Goal: Task Accomplishment & Management: Manage account settings

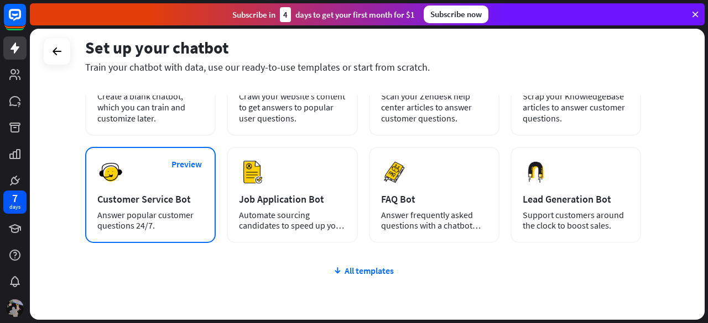
scroll to position [111, 0]
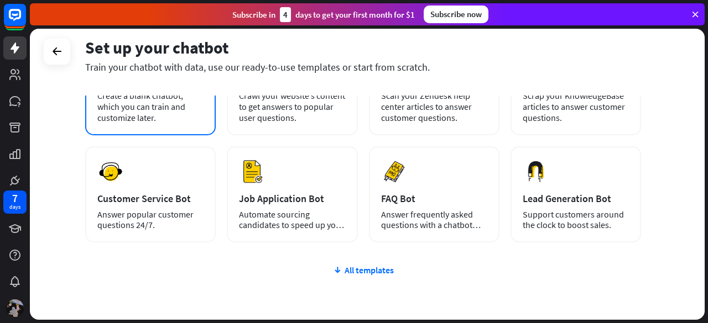
click at [175, 124] on div "plus Blank Bot Create a blank chatbot, which you can train and customize later." at bounding box center [150, 85] width 130 height 101
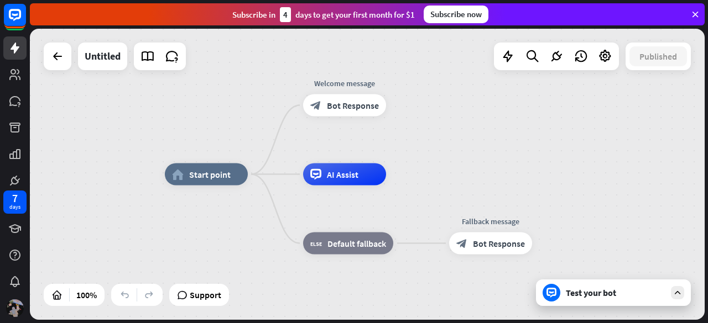
click at [44, 49] on div at bounding box center [58, 57] width 28 height 28
click at [13, 19] on icon at bounding box center [14, 14] width 13 height 13
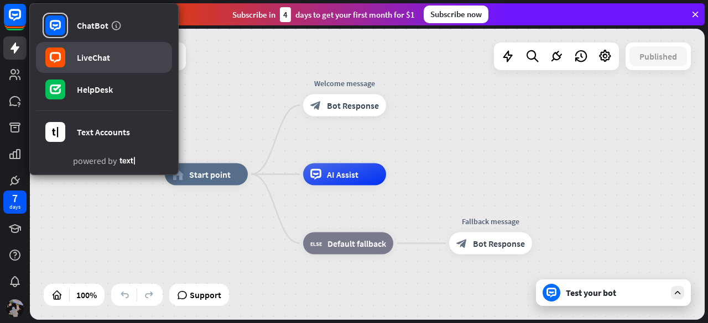
click at [75, 55] on link "LiveChat" at bounding box center [104, 57] width 136 height 31
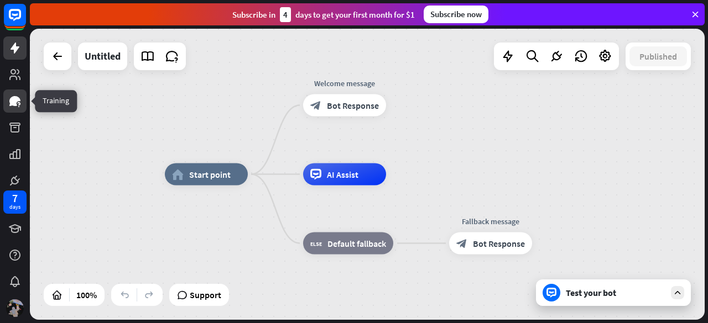
click at [19, 104] on icon at bounding box center [14, 101] width 13 height 13
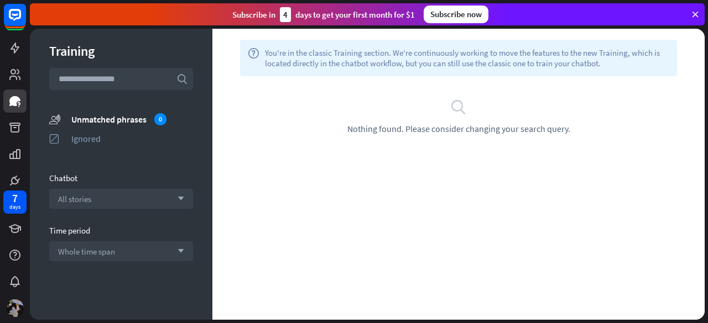
click at [692, 12] on icon at bounding box center [695, 14] width 10 height 10
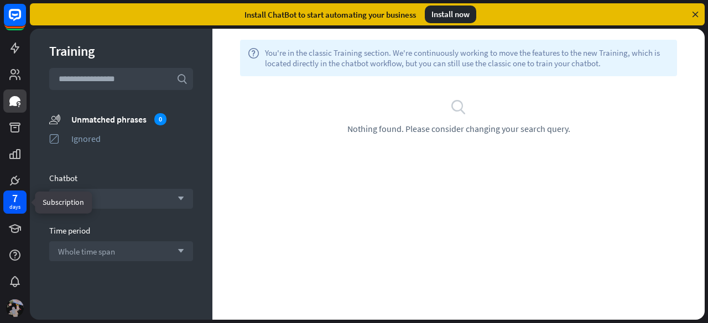
click at [6, 203] on div "7 days" at bounding box center [14, 202] width 23 height 23
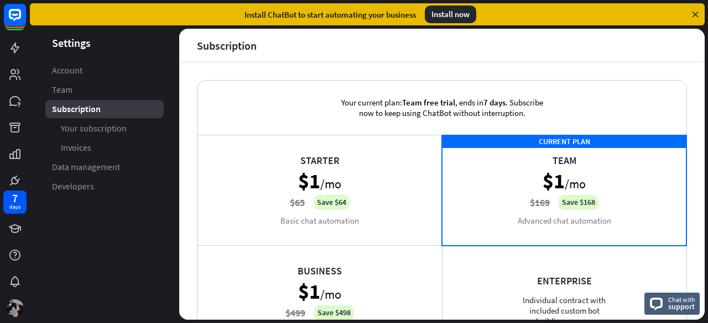
click at [694, 15] on icon at bounding box center [695, 14] width 10 height 10
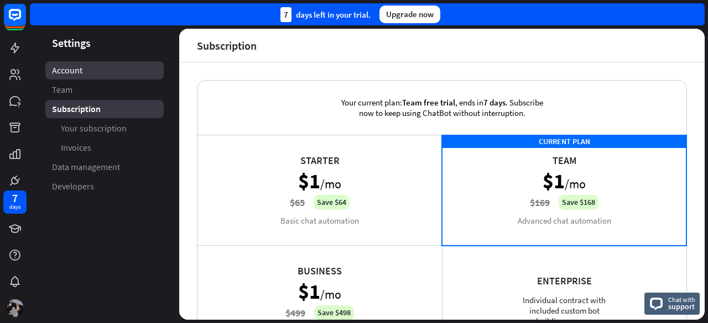
click at [76, 70] on span "Account" at bounding box center [67, 71] width 30 height 12
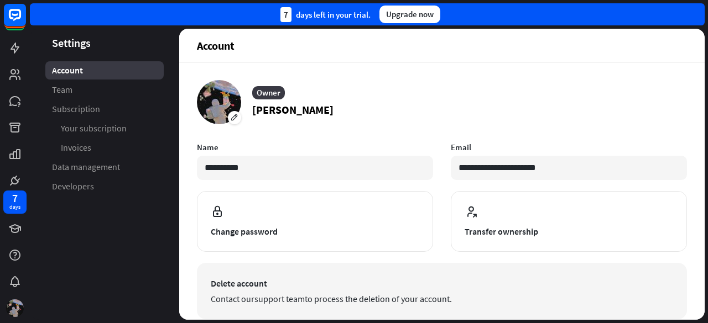
click at [291, 286] on span "Delete account" at bounding box center [442, 283] width 462 height 13
click at [269, 295] on link "support team" at bounding box center [279, 299] width 50 height 11
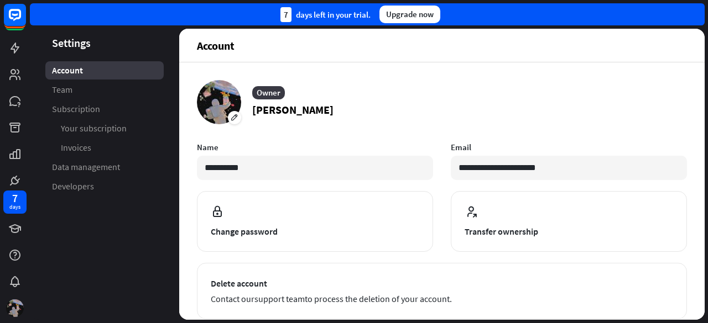
click at [170, 236] on aside "Settings Account Team Subscription Your subscription Invoices Data management D…" at bounding box center [104, 174] width 149 height 291
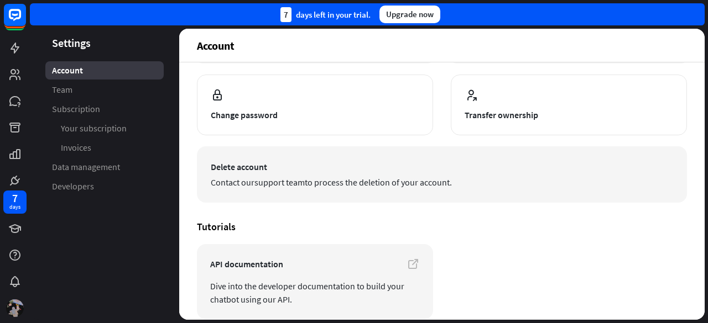
scroll to position [166, 0]
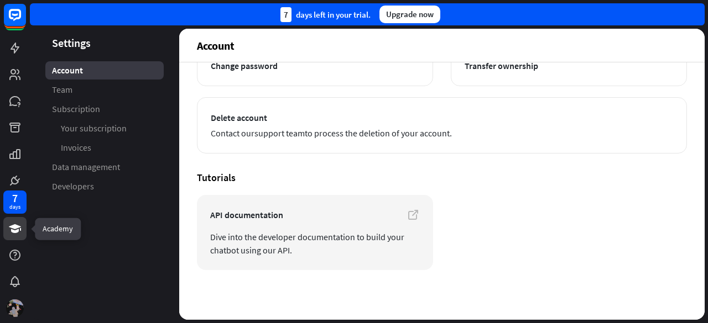
click at [19, 226] on icon at bounding box center [14, 228] width 13 height 13
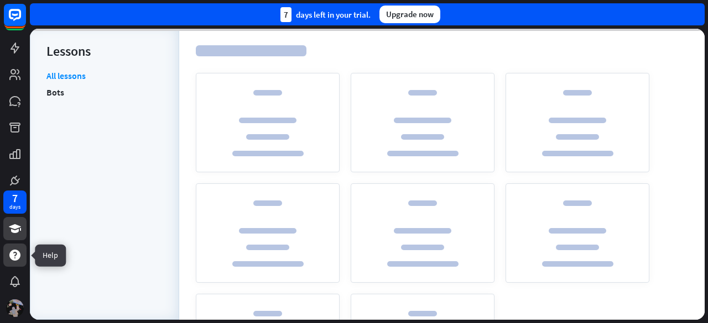
click at [18, 254] on icon at bounding box center [14, 255] width 11 height 11
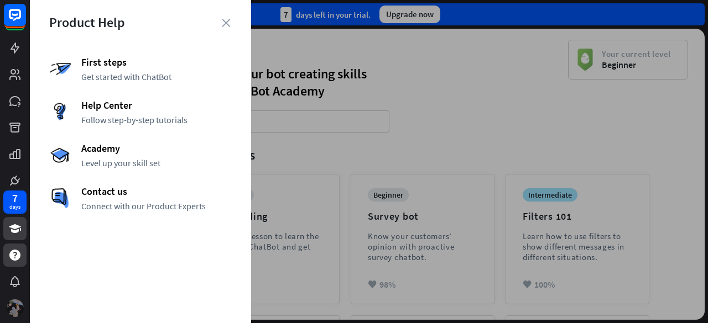
click at [12, 307] on img at bounding box center [15, 309] width 18 height 18
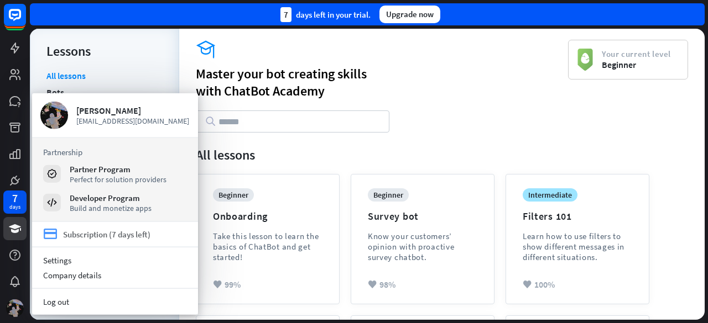
click at [105, 232] on div "Subscription (7 days left)" at bounding box center [106, 234] width 87 height 11
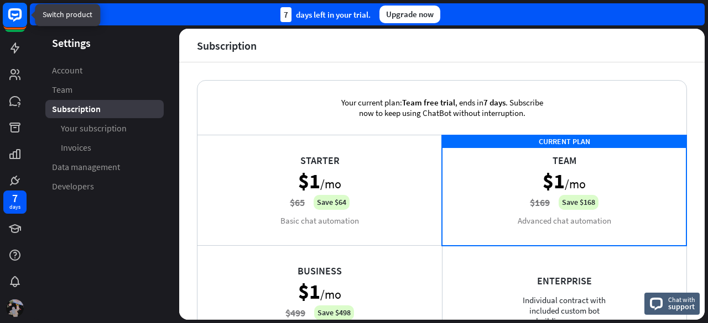
click at [24, 14] on rect at bounding box center [15, 15] width 24 height 24
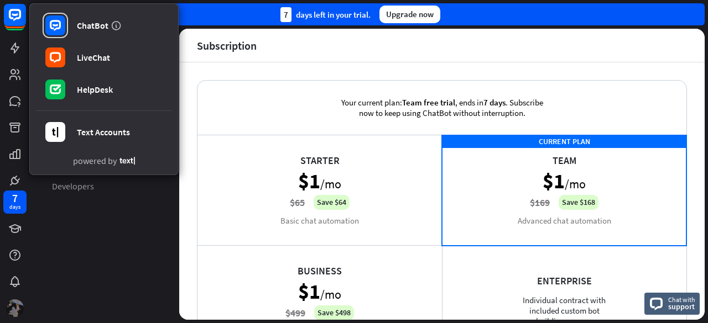
click at [12, 300] on div at bounding box center [14, 308] width 23 height 23
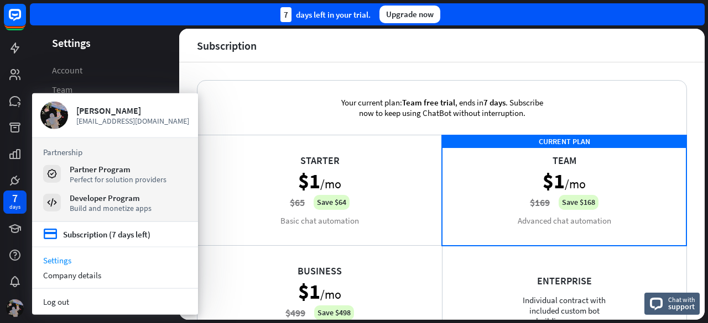
click at [94, 258] on link "Settings" at bounding box center [115, 260] width 166 height 15
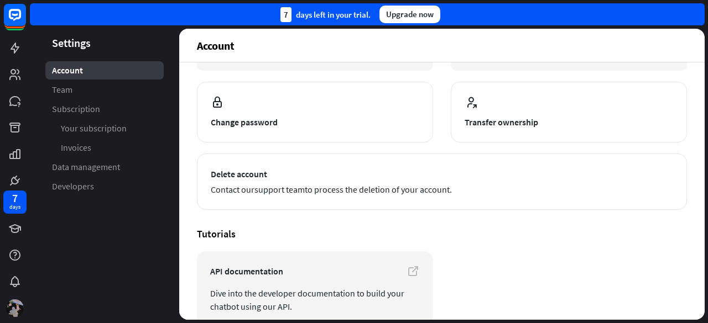
scroll to position [166, 0]
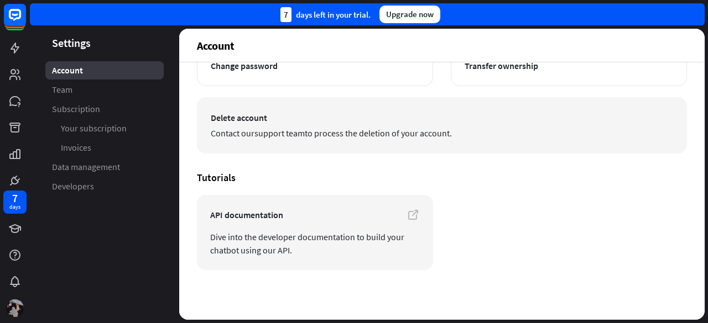
click at [346, 137] on span "Contact our support team to process the deletion of your account." at bounding box center [442, 133] width 462 height 13
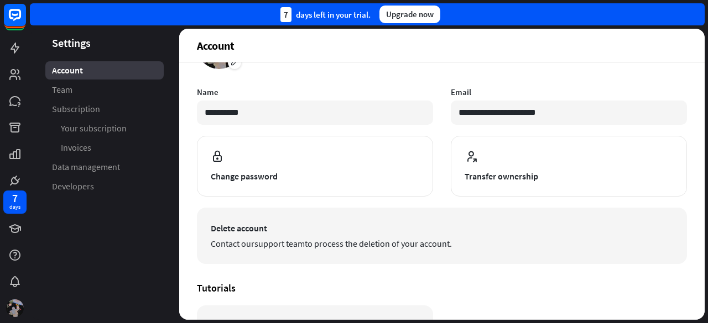
click at [293, 247] on link "support team" at bounding box center [279, 243] width 50 height 11
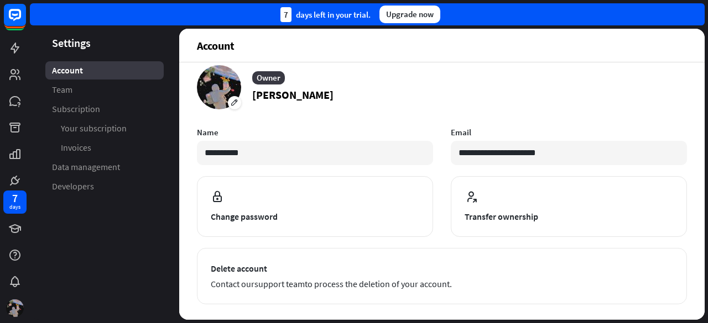
scroll to position [0, 0]
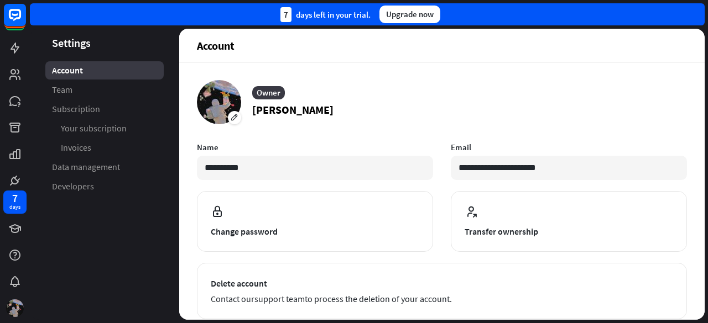
click at [409, 8] on div "Upgrade now" at bounding box center [409, 15] width 61 height 18
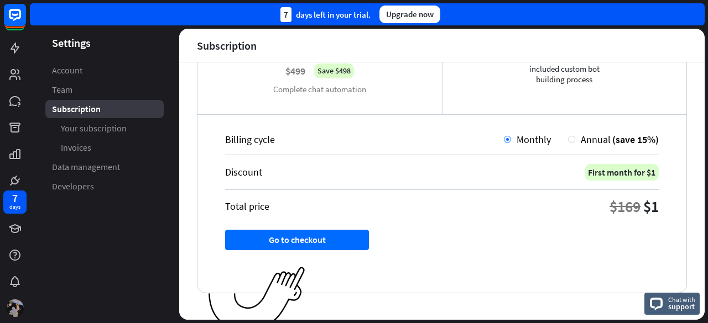
scroll to position [253, 0]
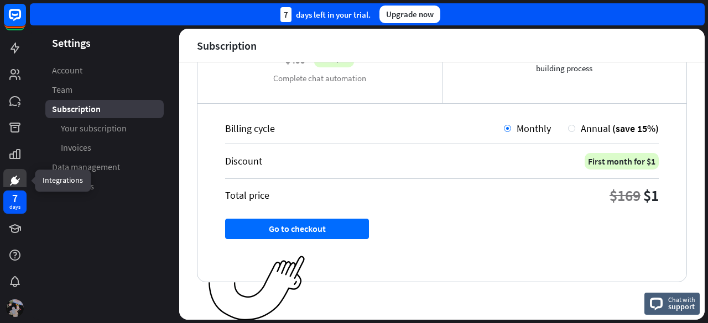
click at [20, 179] on icon at bounding box center [14, 180] width 13 height 13
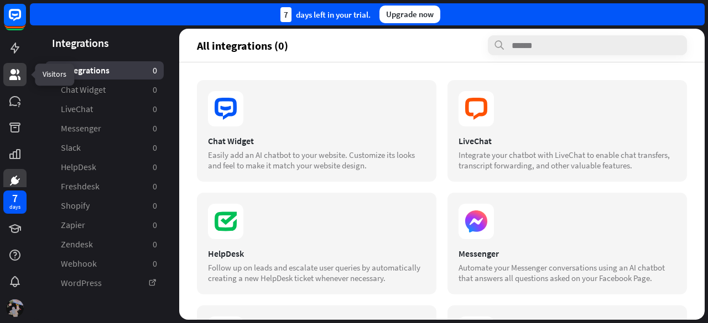
click at [20, 80] on icon at bounding box center [14, 74] width 13 height 13
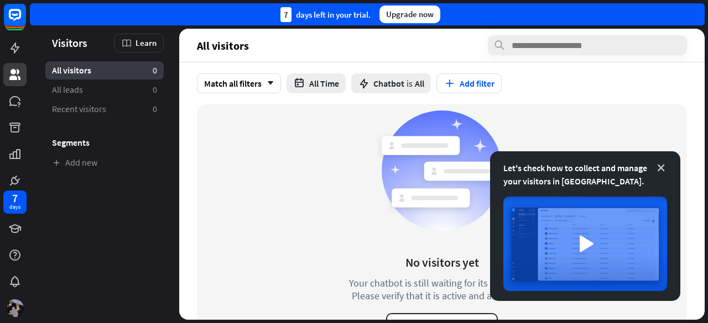
click at [665, 164] on icon at bounding box center [660, 168] width 11 height 11
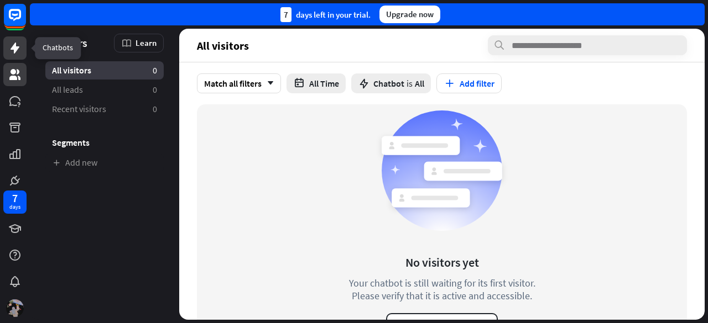
click at [23, 55] on link at bounding box center [14, 47] width 23 height 23
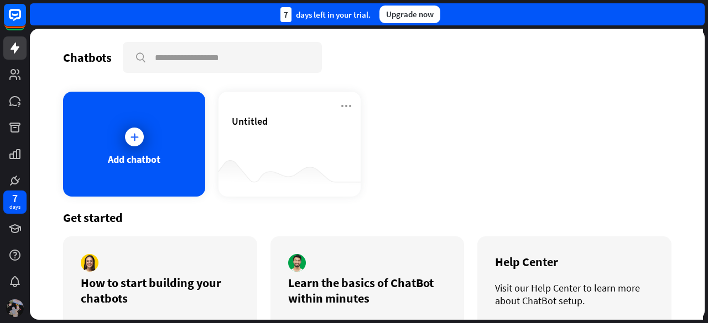
scroll to position [51, 0]
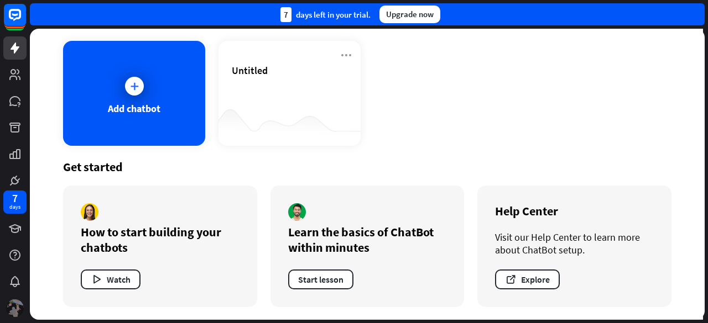
click at [14, 307] on img at bounding box center [15, 309] width 18 height 18
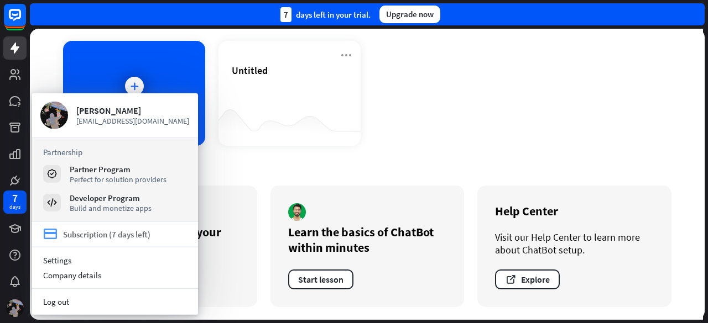
click at [115, 235] on div "Subscription (7 days left)" at bounding box center [106, 234] width 87 height 11
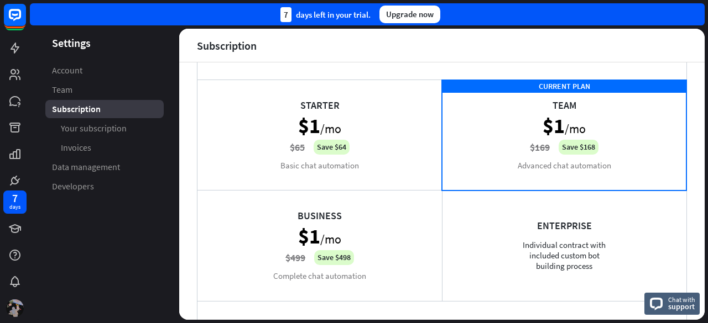
scroll to position [253, 0]
